Goal: Information Seeking & Learning: Learn about a topic

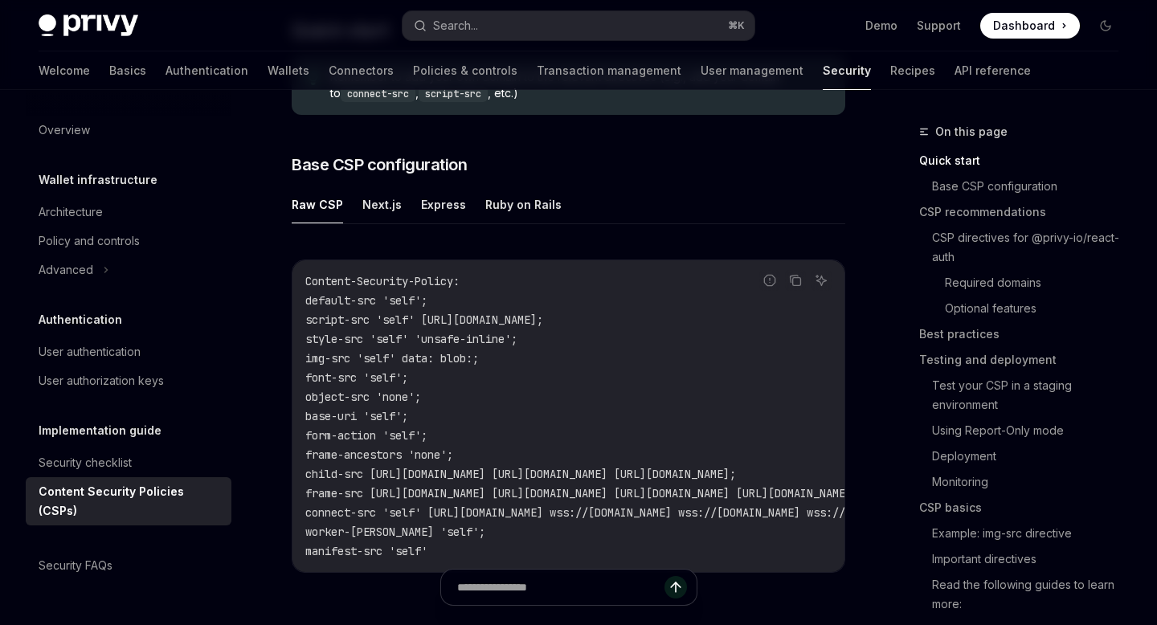
scroll to position [382, 0]
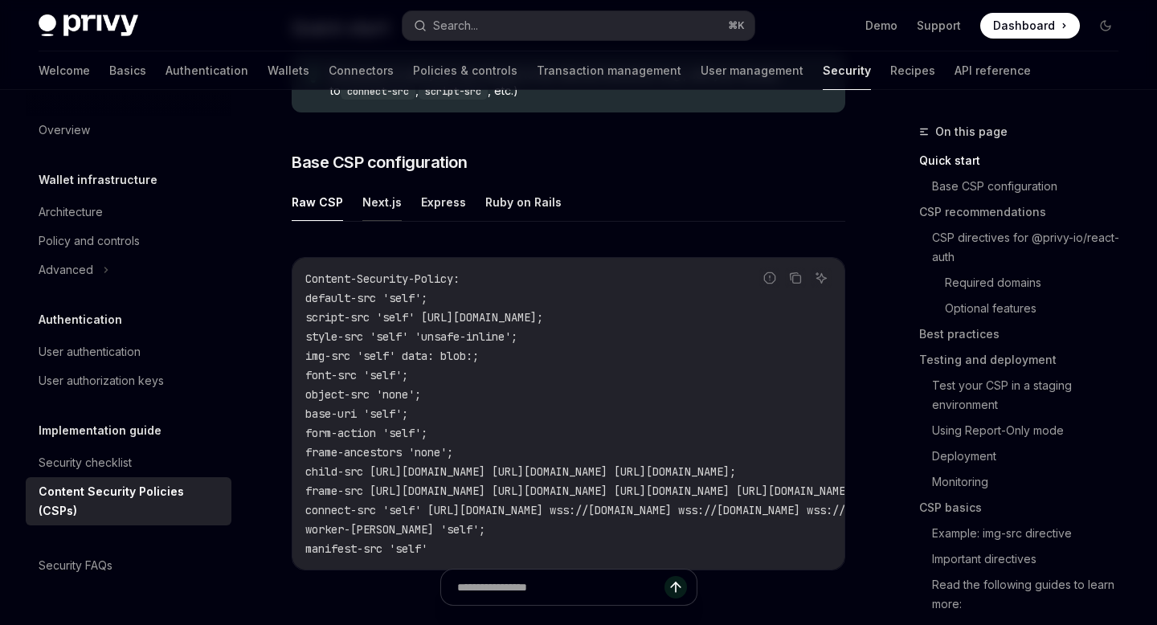
click at [370, 202] on button "Next.js" at bounding box center [381, 202] width 39 height 38
type textarea "*"
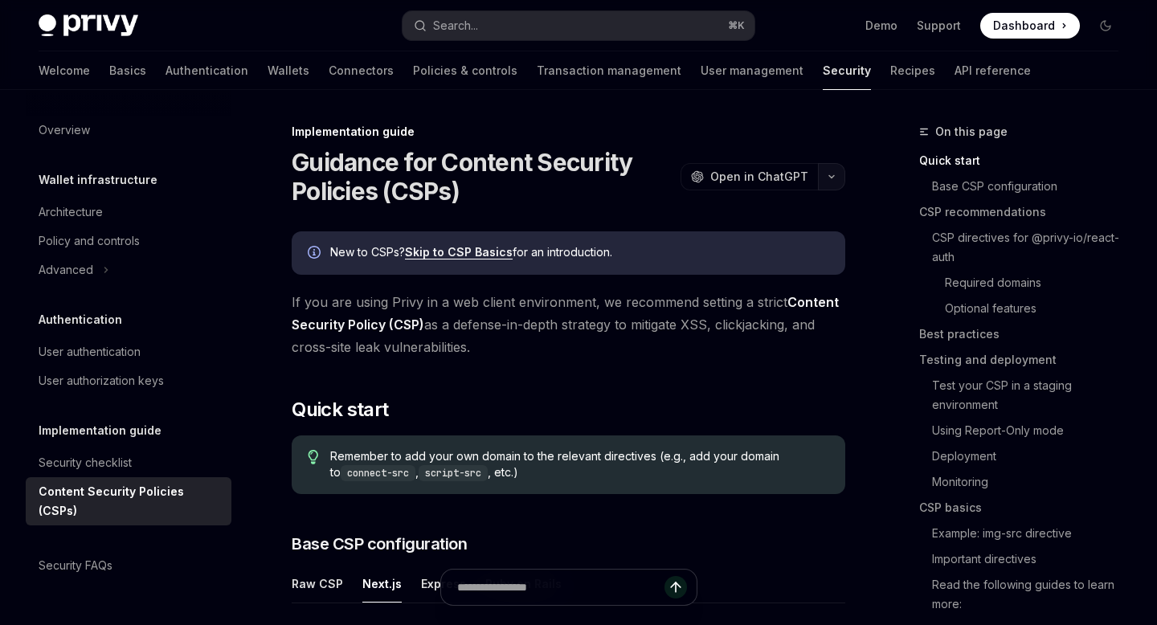
click at [824, 177] on icon "button" at bounding box center [831, 177] width 19 height 6
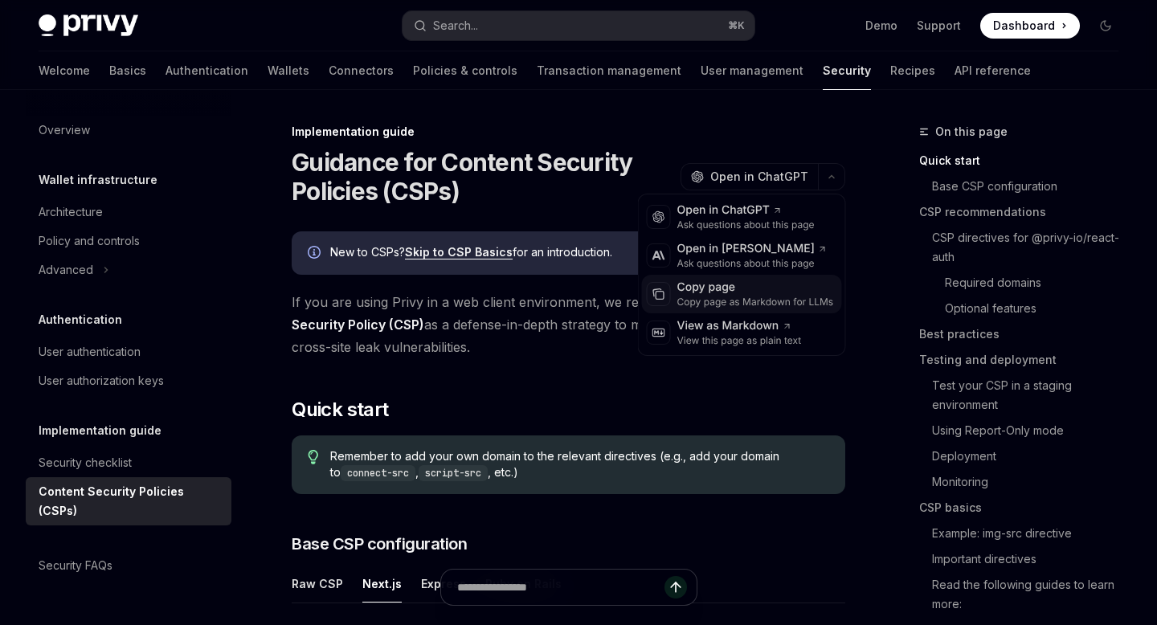
click at [737, 288] on div "Copy page" at bounding box center [755, 288] width 157 height 16
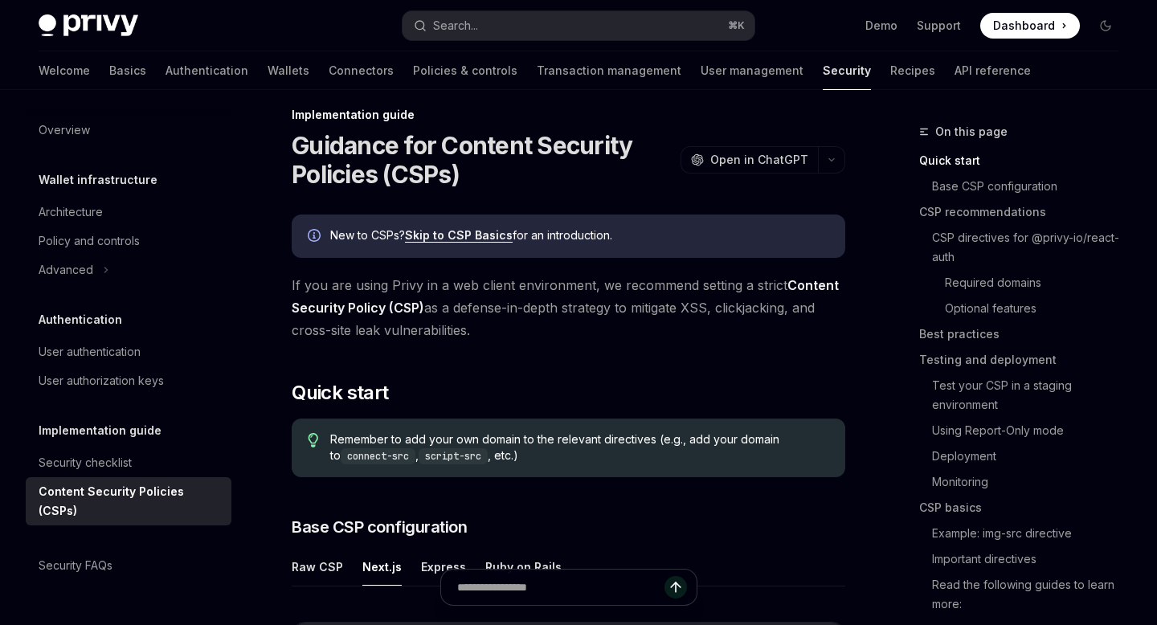
scroll to position [27, 0]
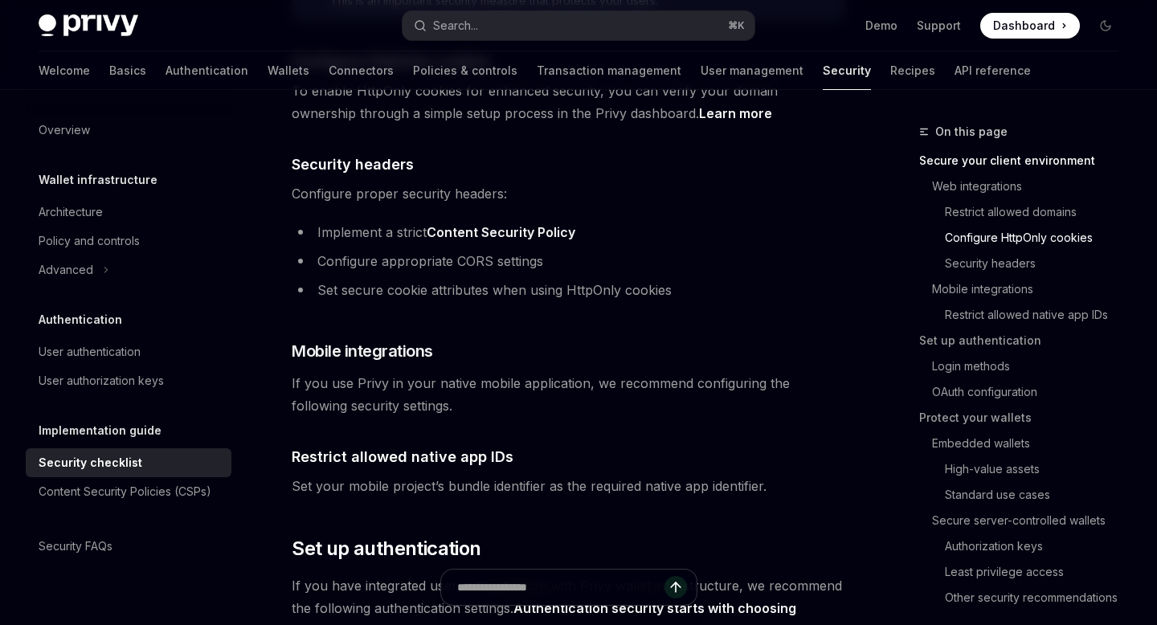
scroll to position [906, 0]
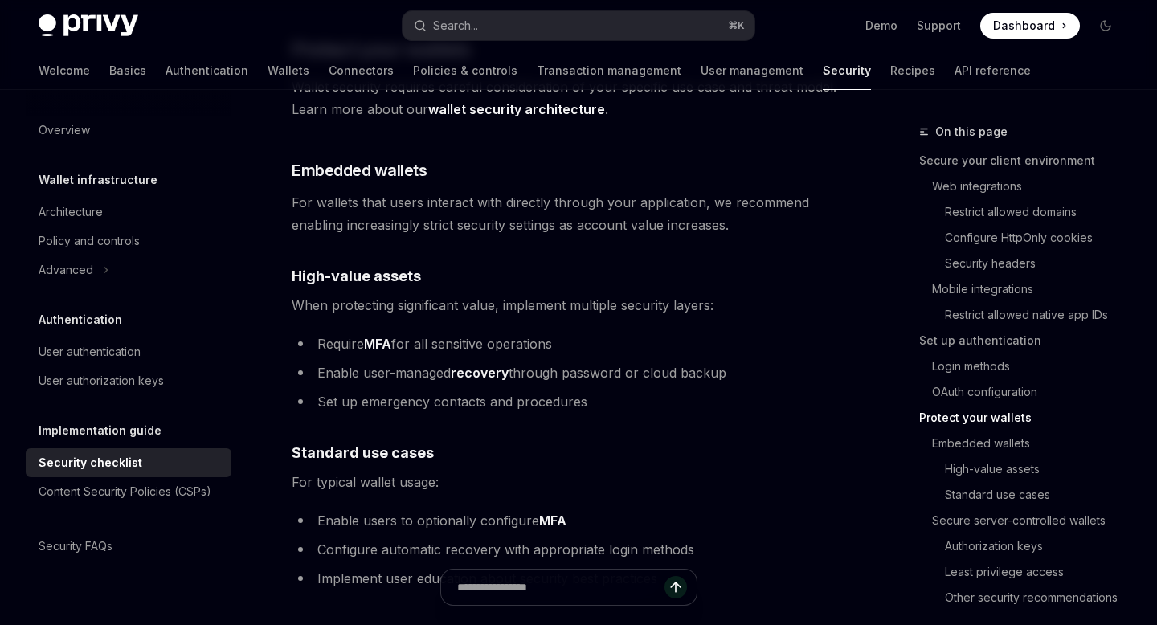
click at [990, 416] on link "Protect your wallets" at bounding box center [1025, 418] width 212 height 26
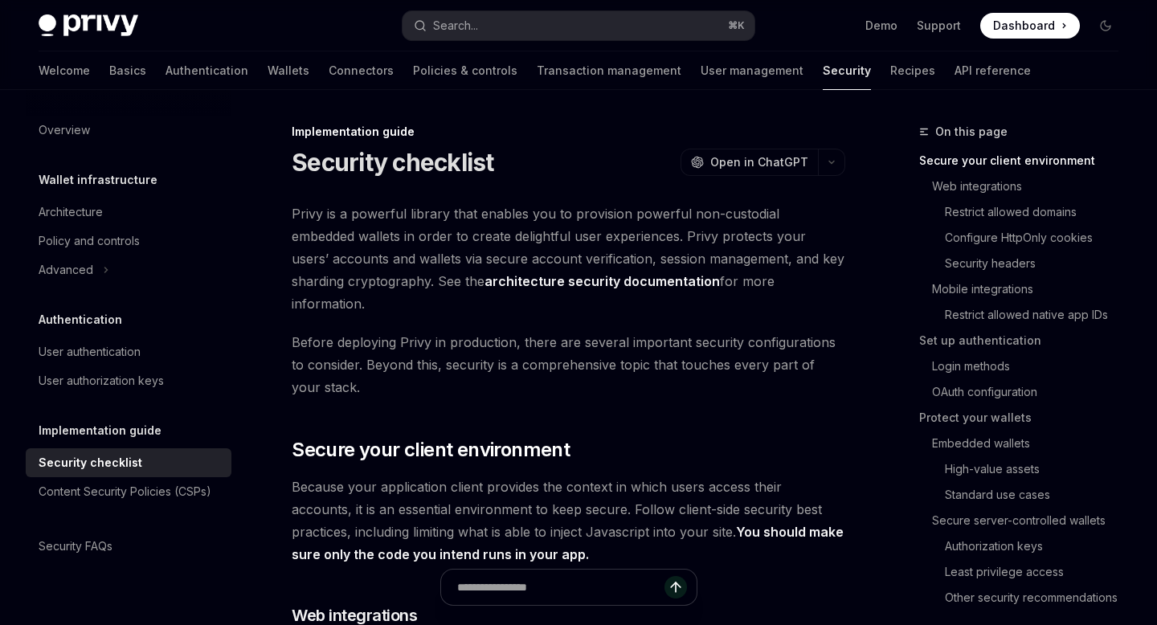
click at [742, 331] on span "Before deploying Privy in production, there are several important security conf…" at bounding box center [569, 365] width 554 height 68
click at [518, 25] on button "Search... ⌘ K" at bounding box center [578, 25] width 351 height 29
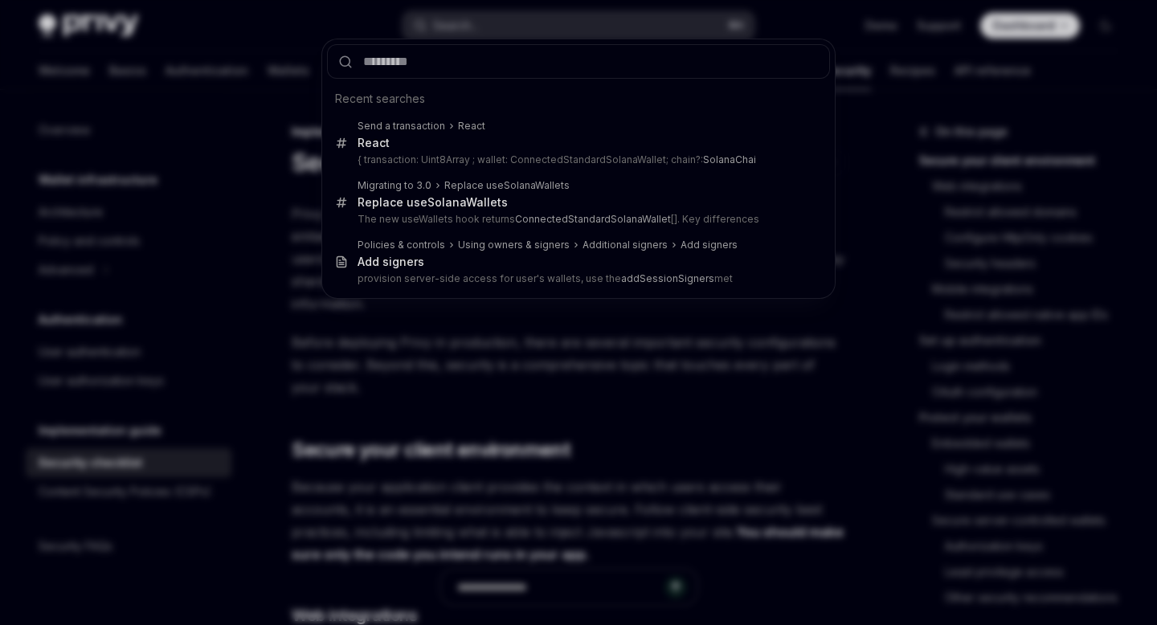
type input "*******"
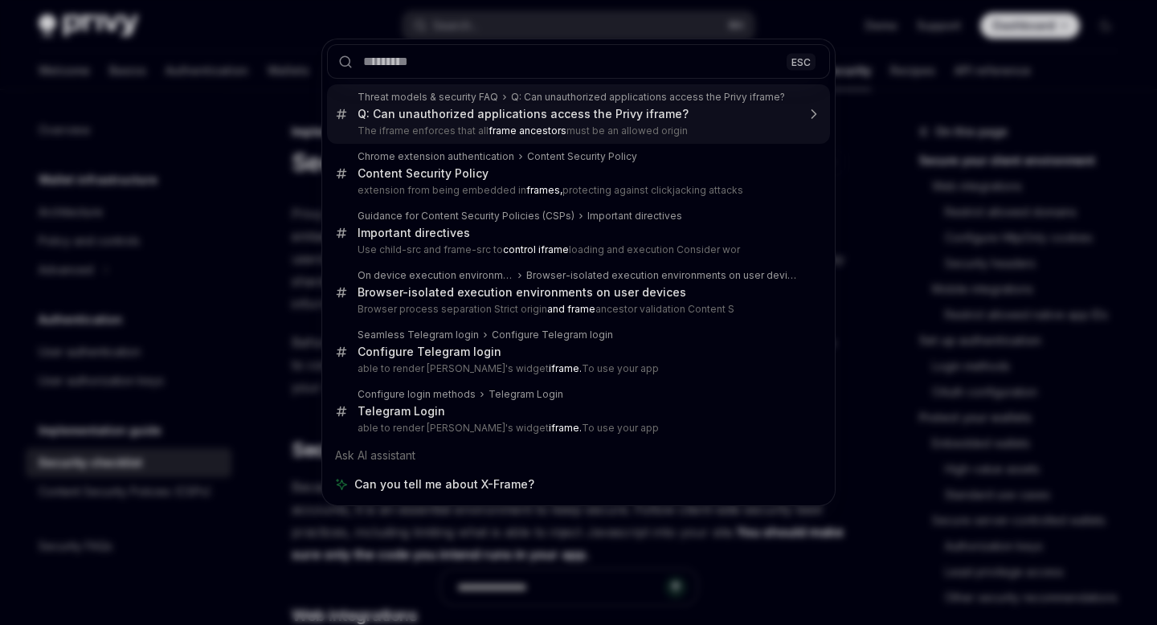
type textarea "*"
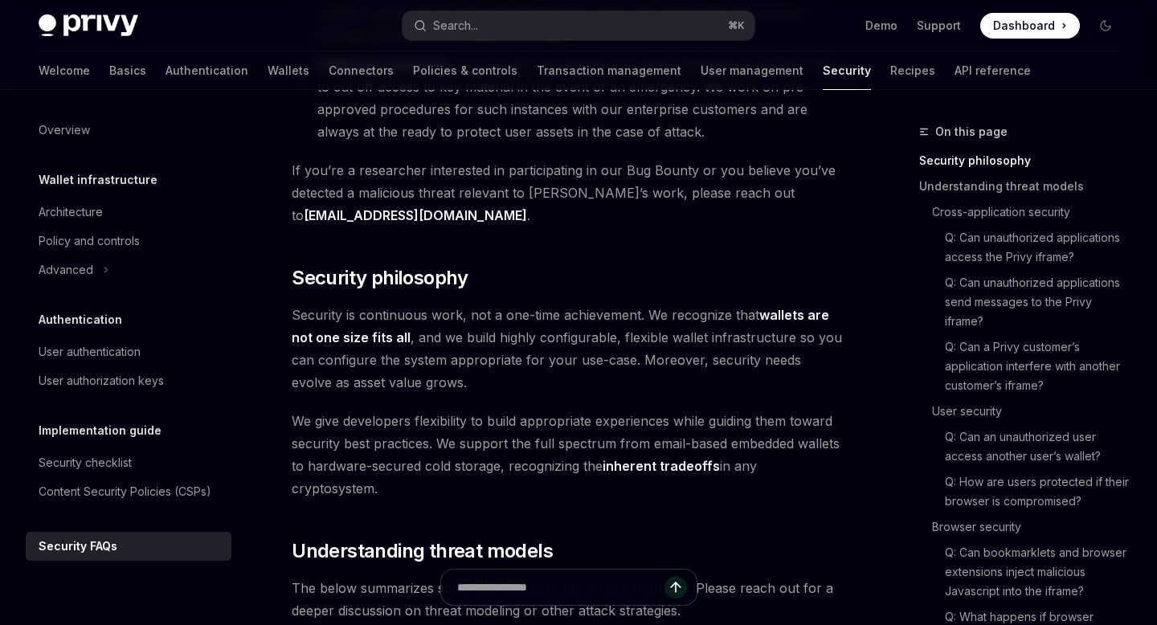
scroll to position [577, 0]
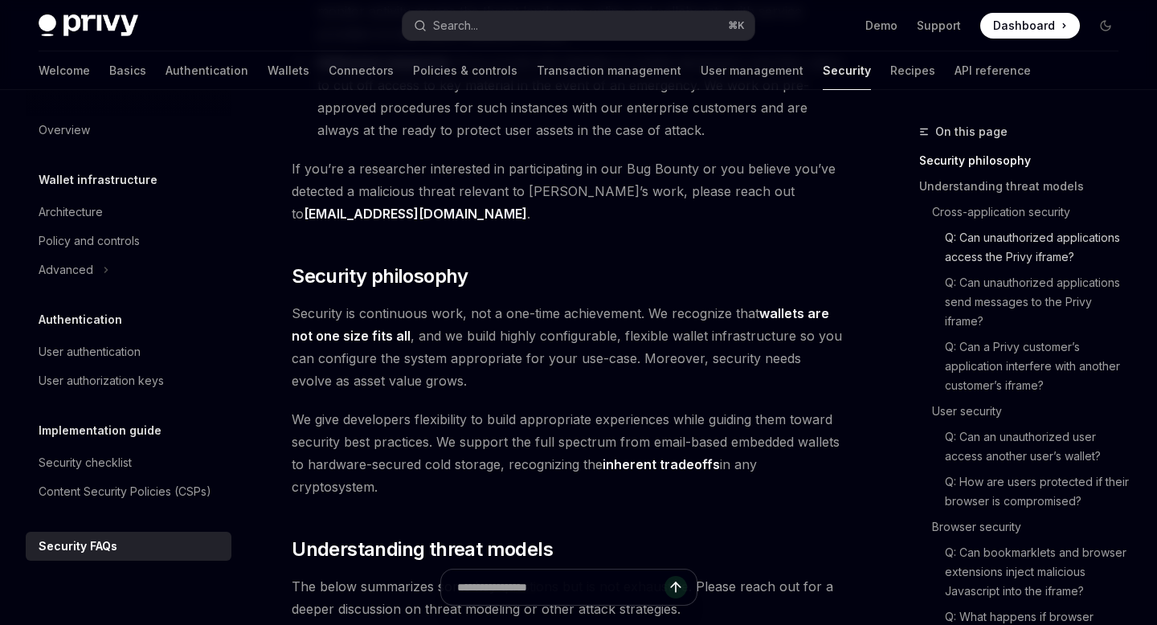
click at [1041, 243] on link "Q: Can unauthorized applications access the Privy iframe?" at bounding box center [1038, 247] width 186 height 45
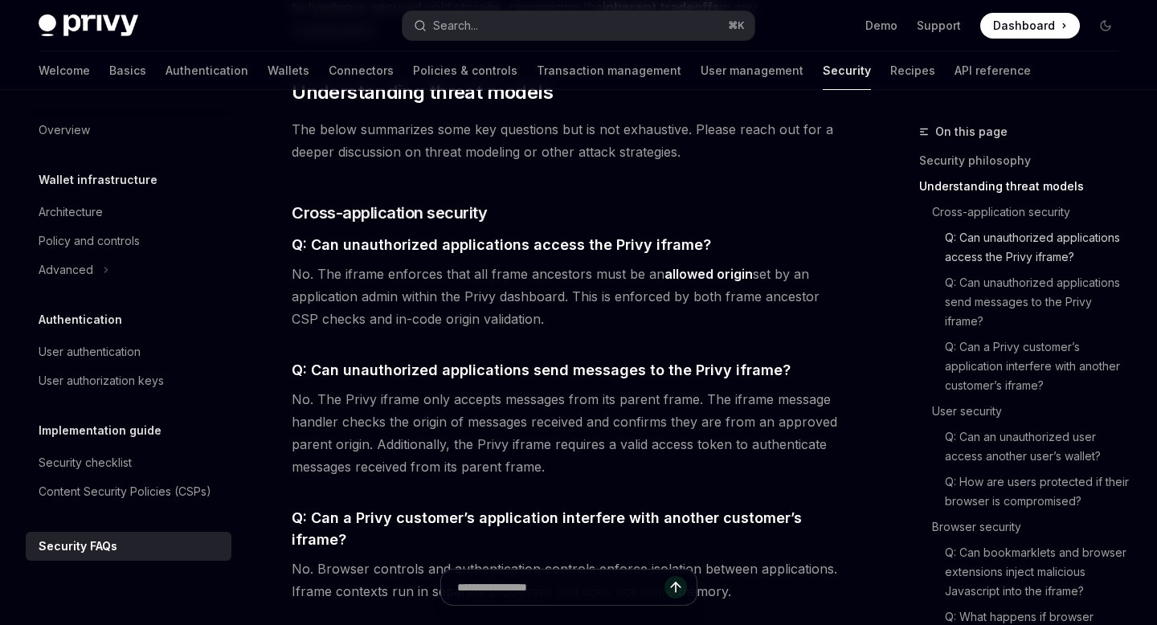
scroll to position [1078, 0]
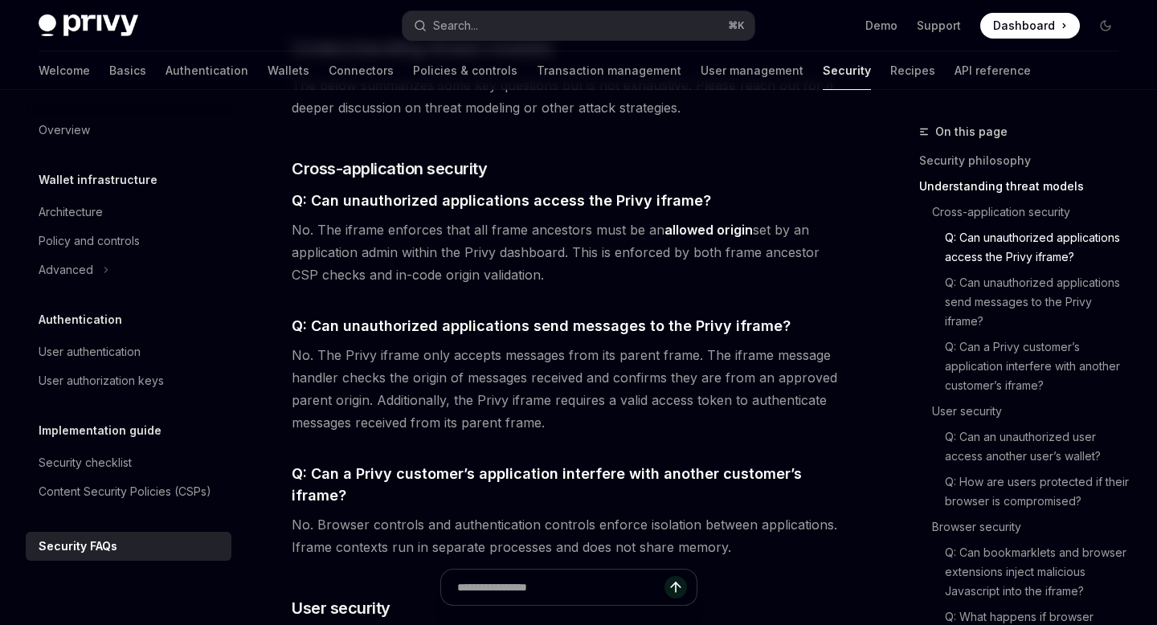
click at [721, 219] on span "No. The iframe enforces that all frame ancestors must be an allowed origin set …" at bounding box center [569, 253] width 554 height 68
click at [689, 223] on div "Threat models are an essential part of building secure systems. Establishing a …" at bounding box center [569, 595] width 554 height 2991
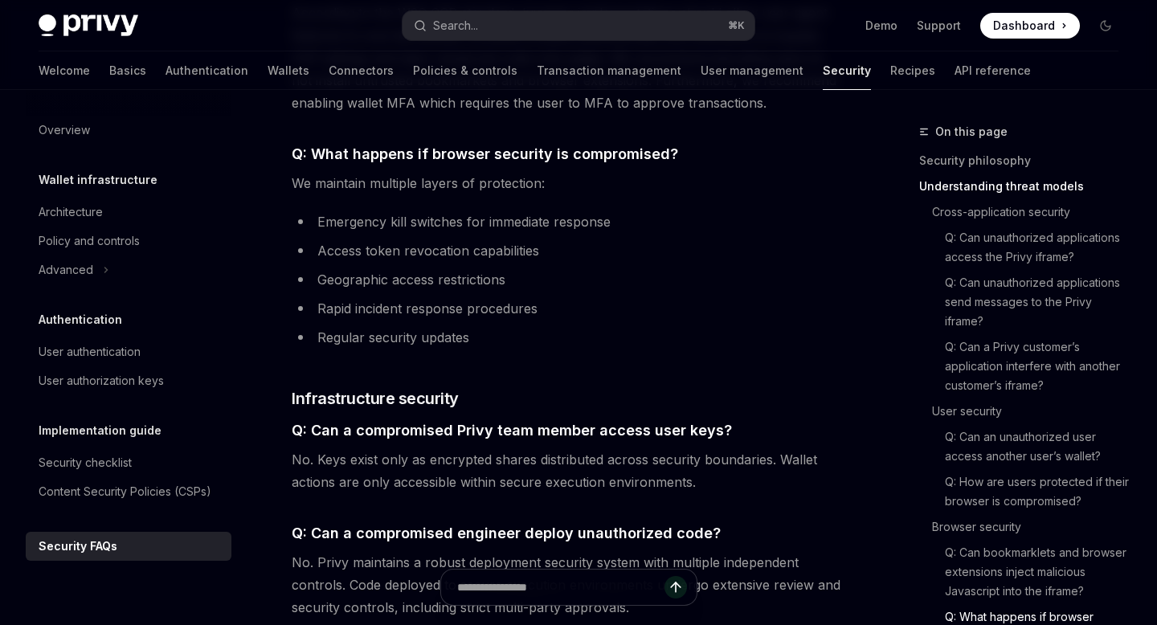
scroll to position [2346, 0]
